Goal: Task Accomplishment & Management: Use online tool/utility

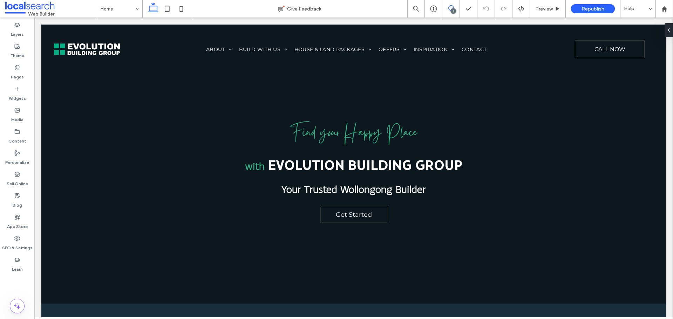
click at [448, 6] on icon at bounding box center [451, 8] width 6 height 6
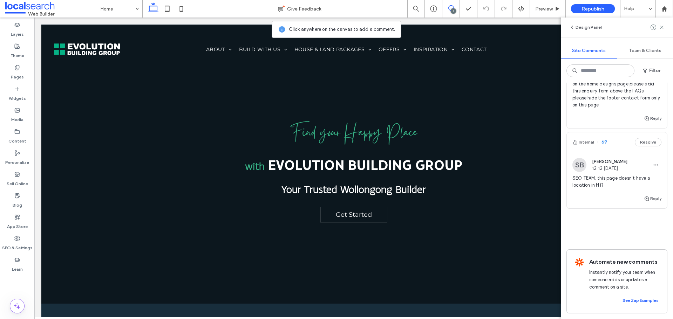
scroll to position [935, 0]
click at [8, 243] on label "SEO & Settings" at bounding box center [17, 246] width 30 height 10
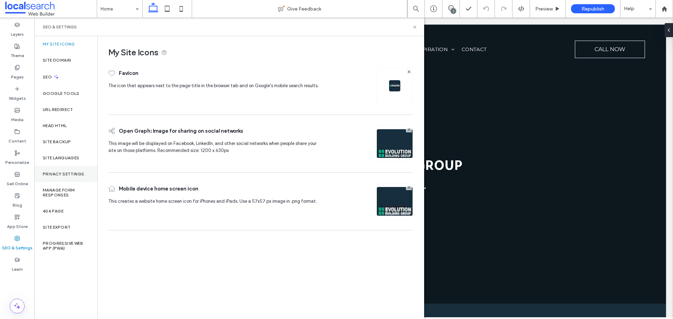
scroll to position [0, 0]
click at [73, 140] on div "Site Backup" at bounding box center [65, 142] width 63 height 16
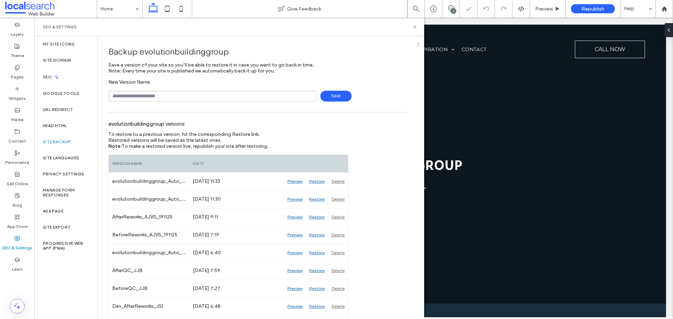
click at [196, 96] on input "text" at bounding box center [212, 96] width 209 height 11
type input "**********"
click at [326, 98] on span "Save" at bounding box center [335, 96] width 31 height 11
click at [415, 28] on icon at bounding box center [414, 27] width 5 height 5
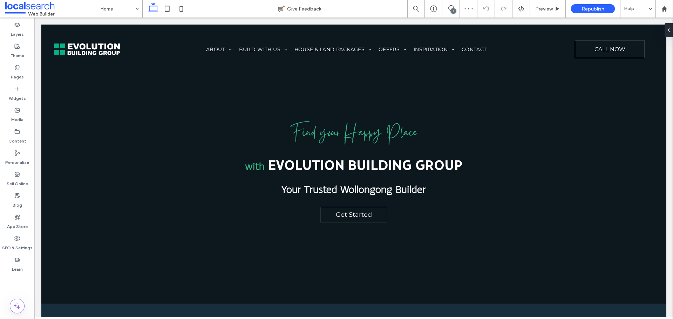
click at [453, 12] on div "7" at bounding box center [453, 10] width 5 height 5
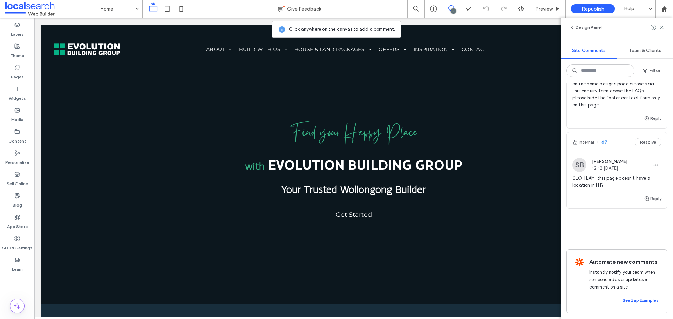
scroll to position [920, 0]
click at [583, 146] on button "Internal" at bounding box center [583, 142] width 22 height 8
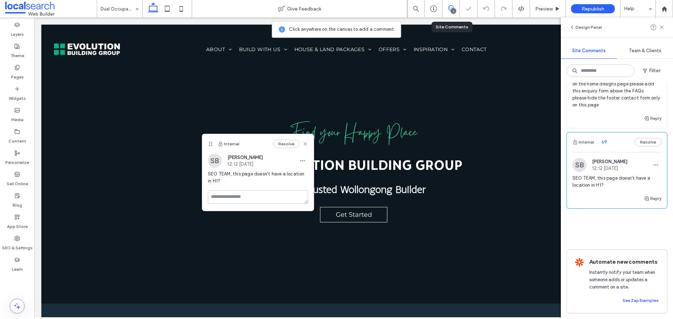
click at [449, 13] on div "7" at bounding box center [451, 9] width 18 height 18
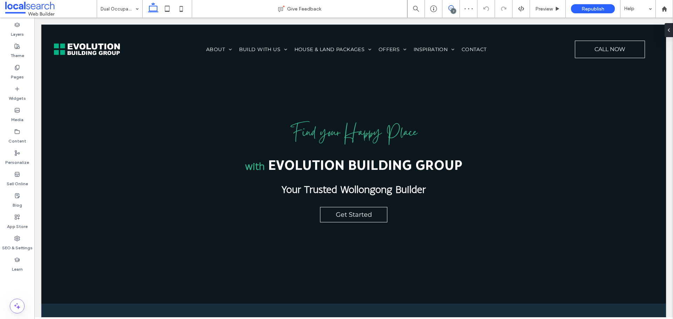
click at [450, 8] on icon at bounding box center [451, 8] width 6 height 6
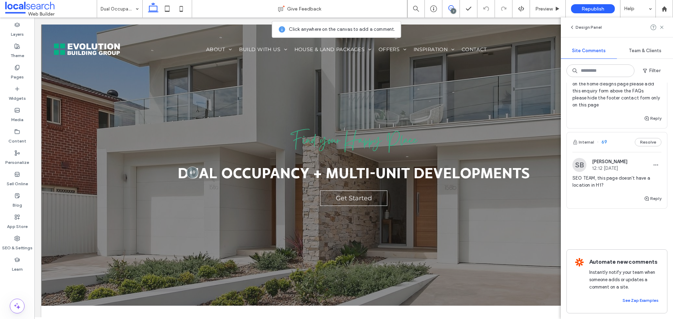
click at [586, 38] on button "Internal" at bounding box center [583, 34] width 22 height 8
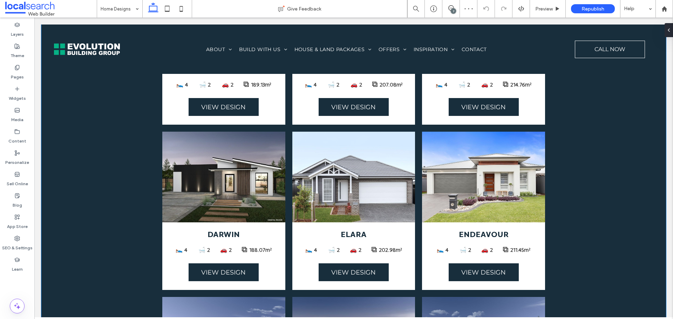
scroll to position [797, 0]
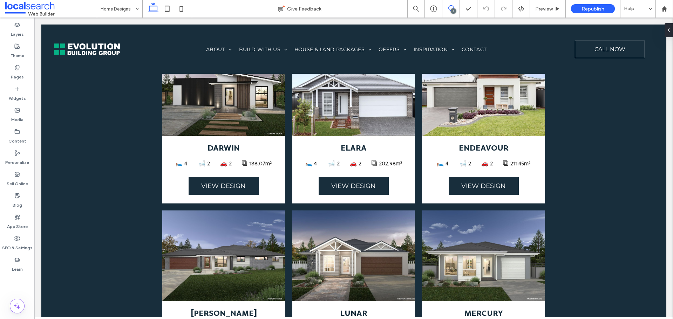
click at [455, 9] on span at bounding box center [450, 8] width 17 height 6
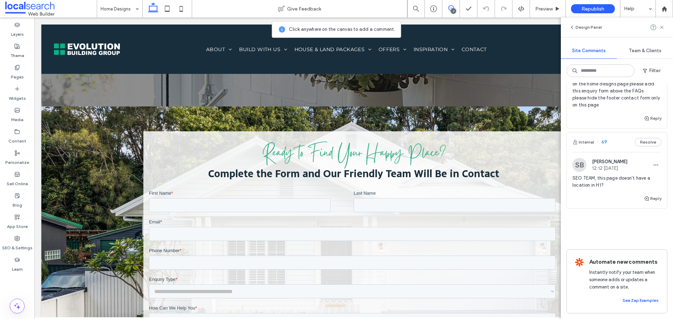
scroll to position [820, 0]
click at [584, 38] on button "Internal" at bounding box center [583, 34] width 22 height 8
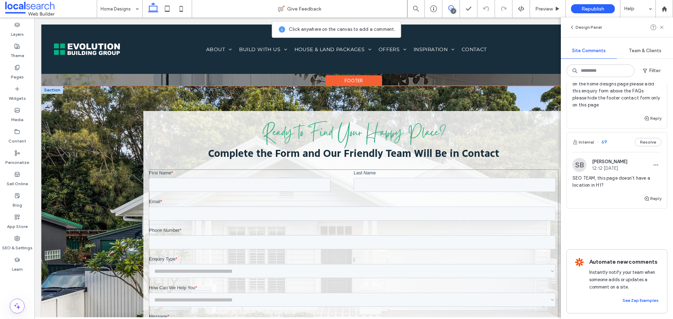
scroll to position [3764, 0]
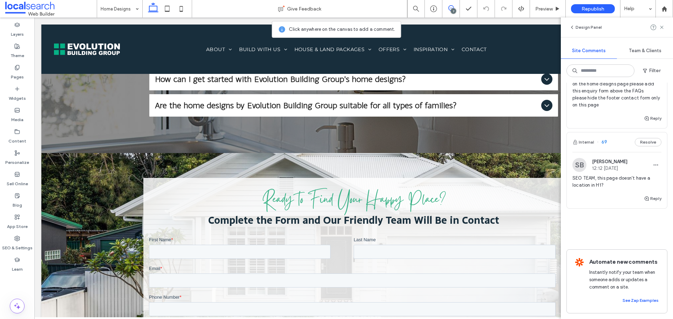
drag, startPoint x: 648, startPoint y: 240, endPoint x: 648, endPoint y: 237, distance: 3.9
click at [648, 123] on button "Reply" at bounding box center [653, 118] width 18 height 8
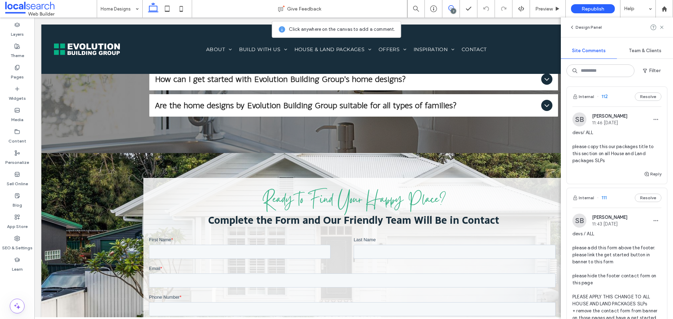
scroll to position [0, 0]
